Goal: Transaction & Acquisition: Obtain resource

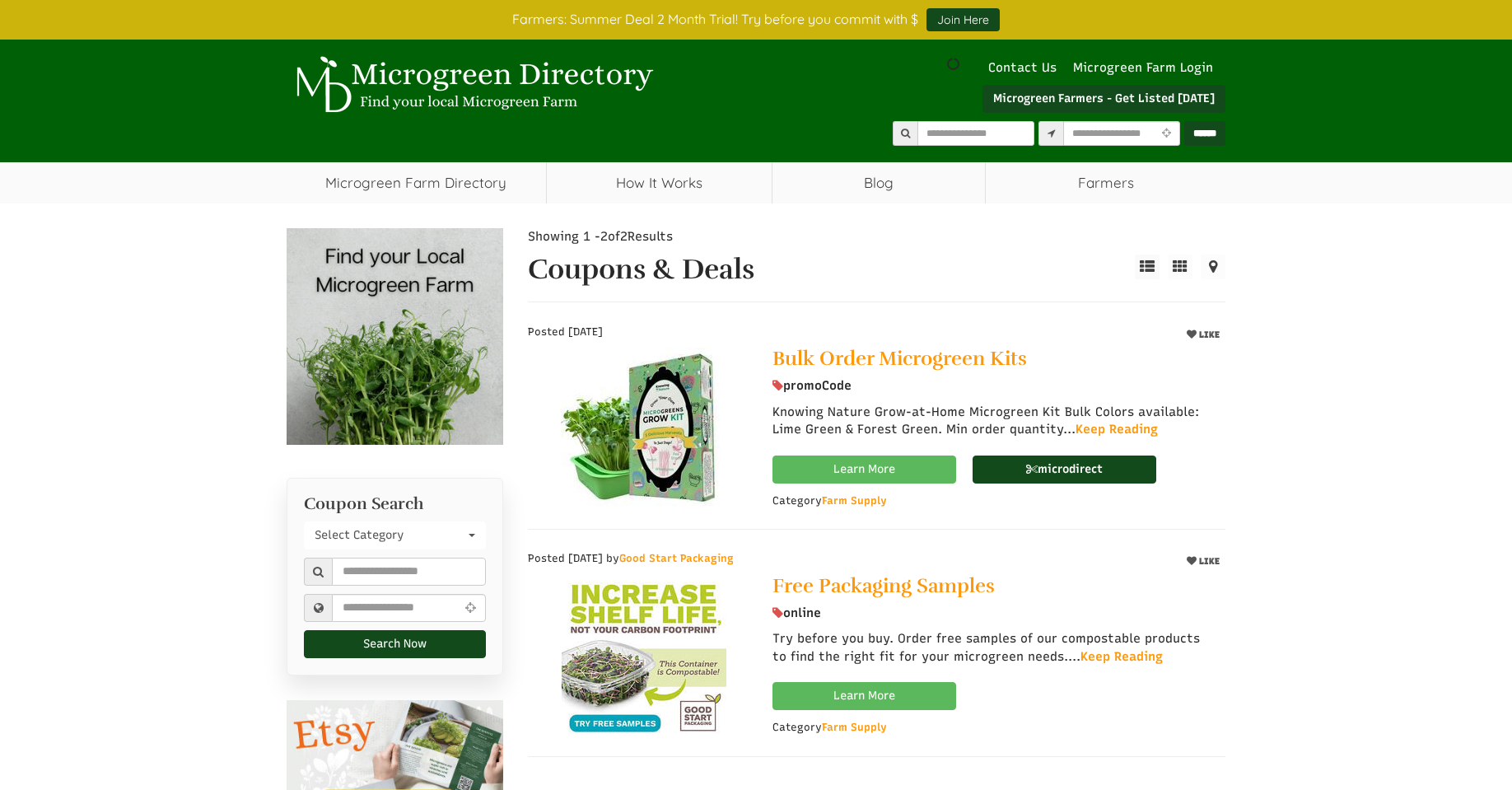
click at [671, 433] on img at bounding box center [644, 430] width 166 height 165
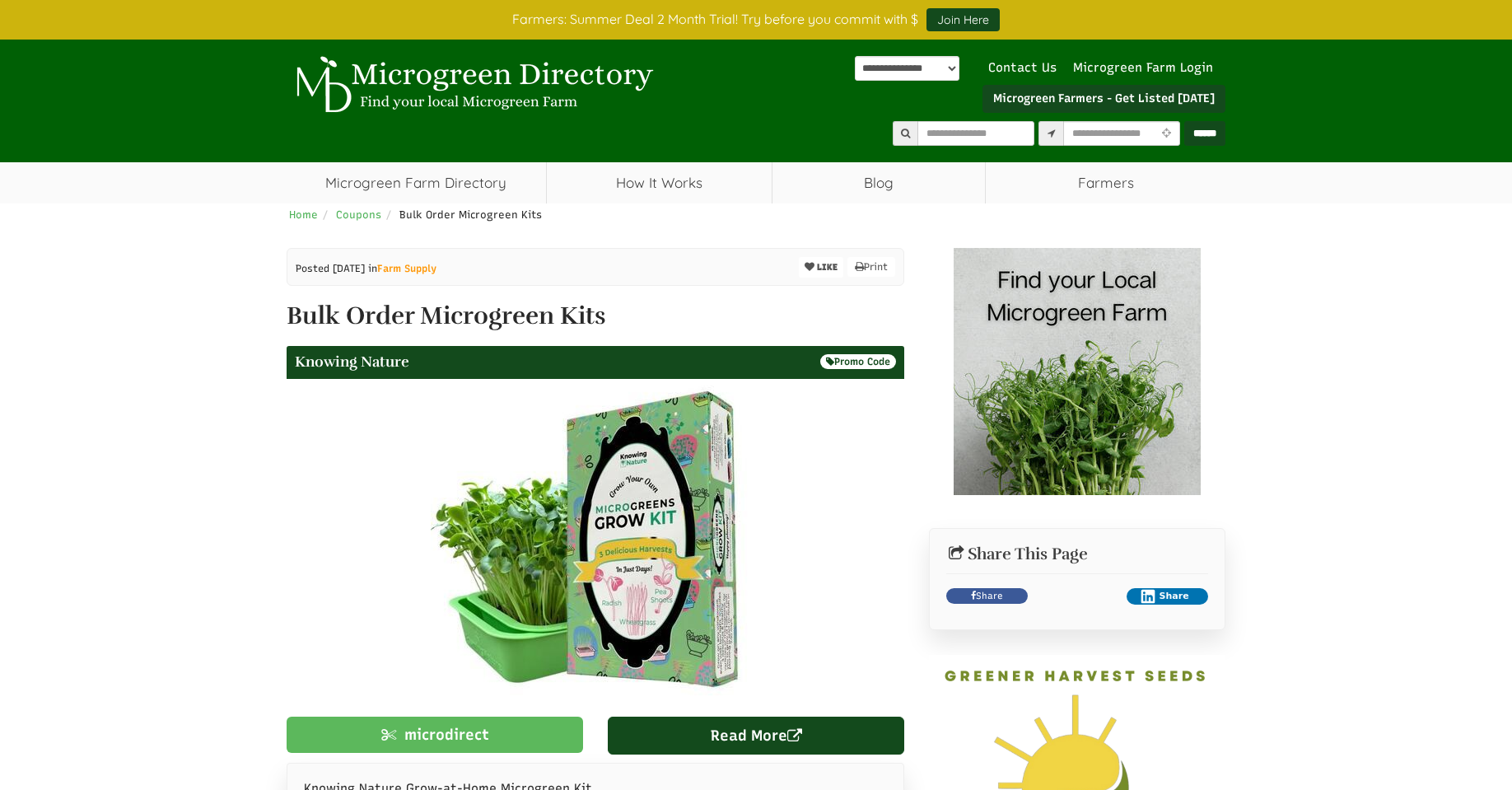
click at [653, 509] on img at bounding box center [596, 544] width 331 height 330
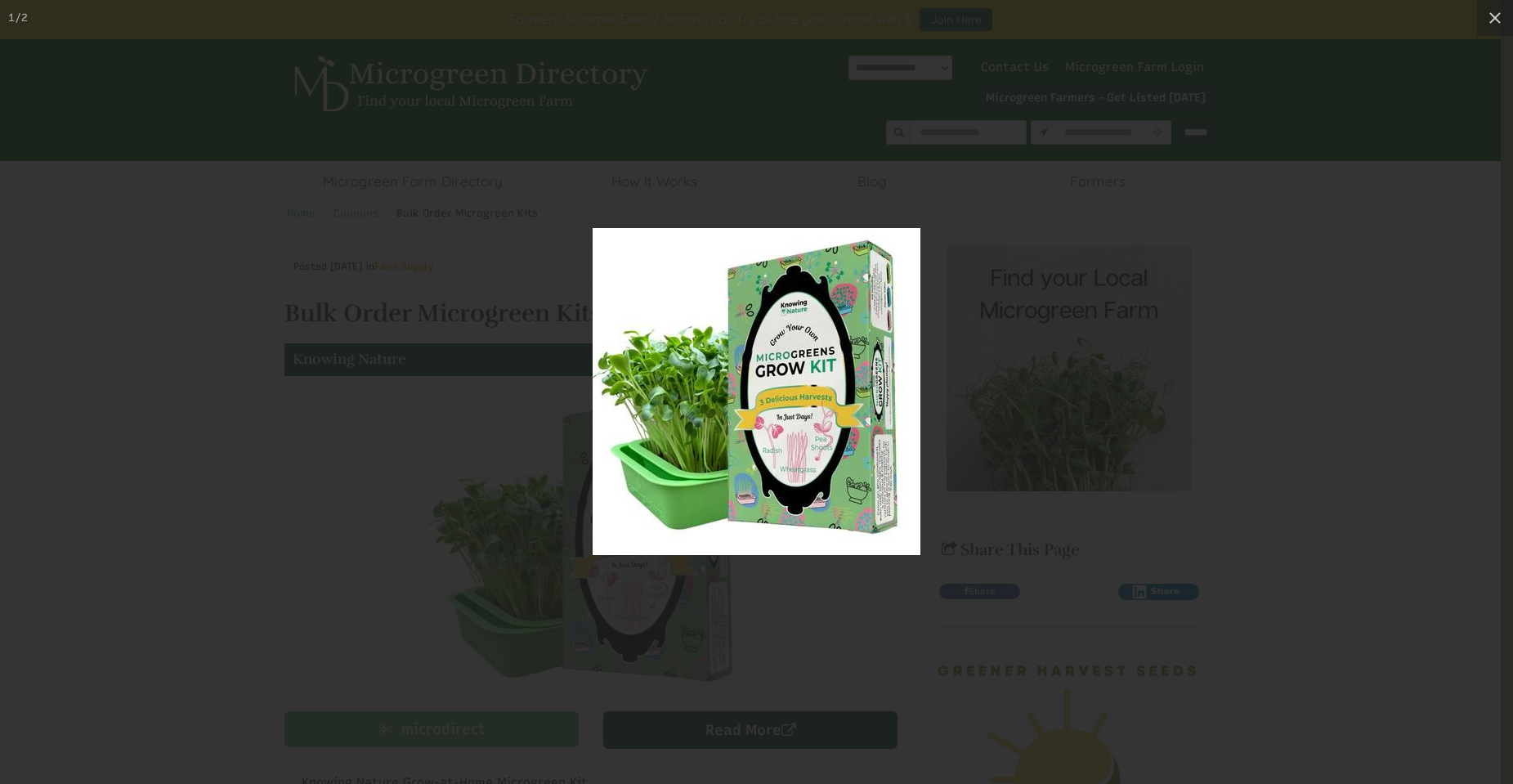
drag, startPoint x: 795, startPoint y: 365, endPoint x: 1281, endPoint y: 392, distance: 486.7
click at [1294, 392] on div at bounding box center [756, 392] width 1513 height 784
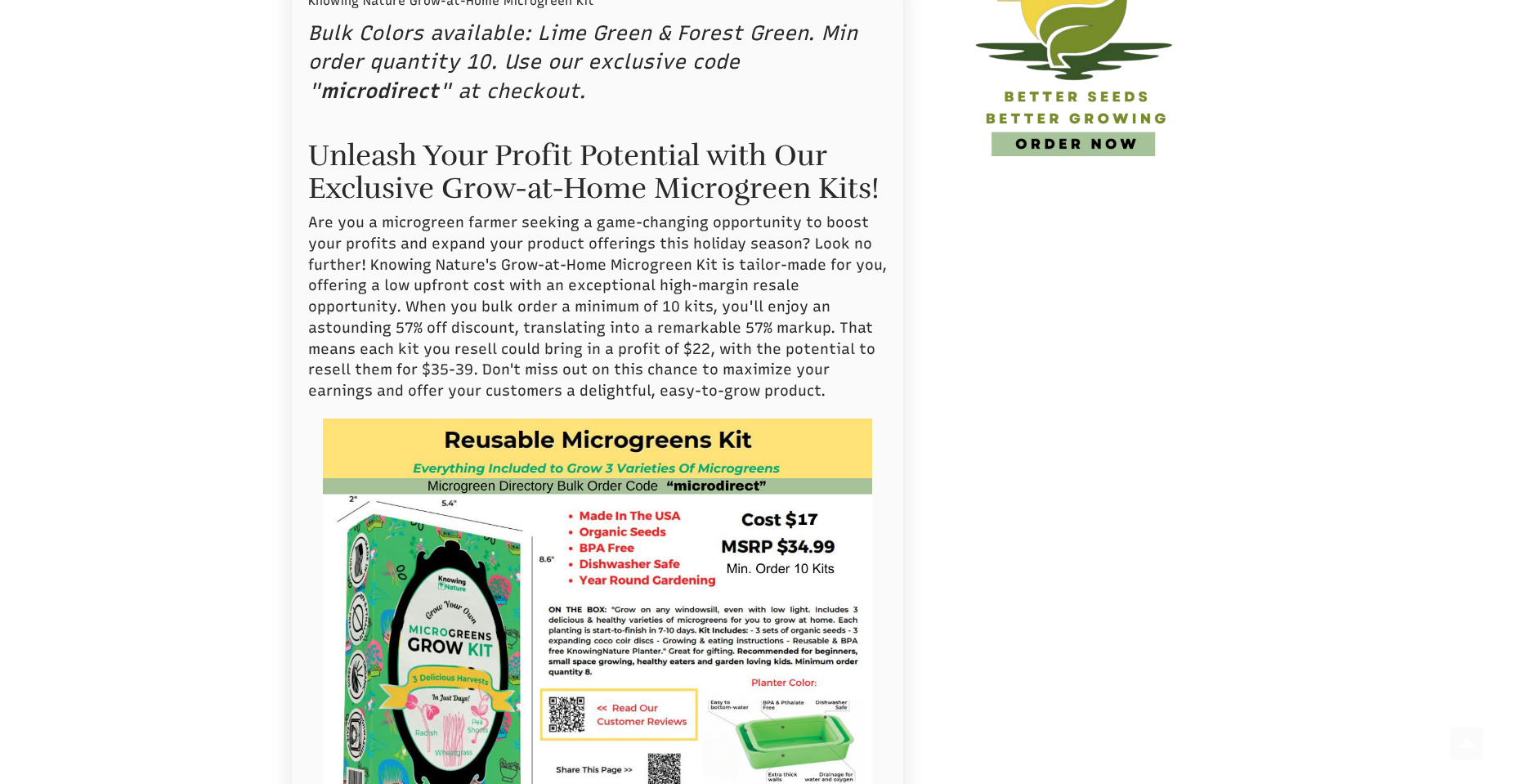
scroll to position [1089, 0]
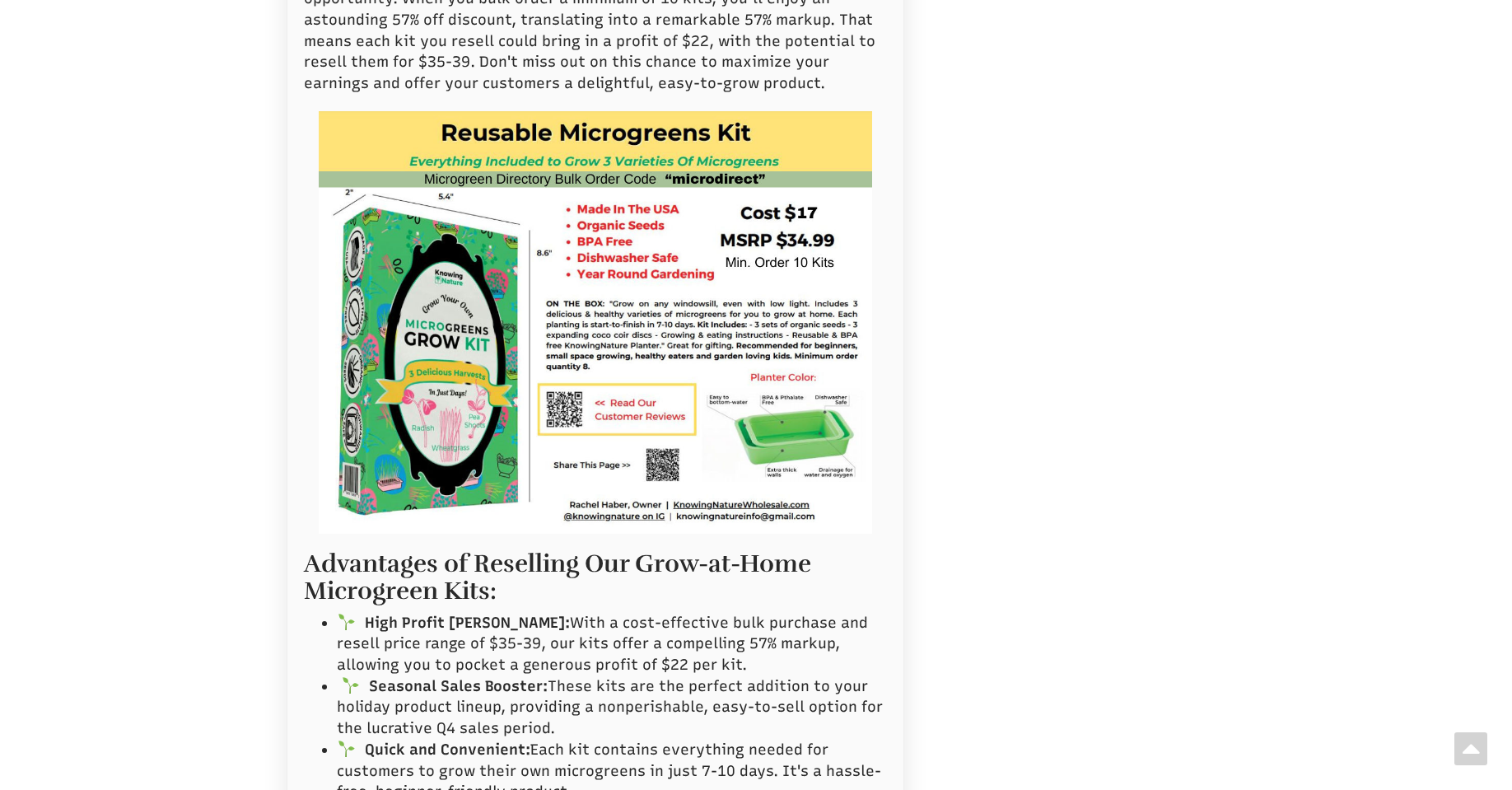
click at [433, 336] on img at bounding box center [595, 323] width 553 height 423
